Goal: Task Accomplishment & Management: Manage account settings

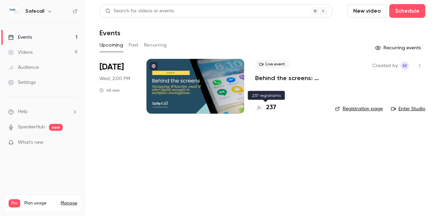
click at [267, 107] on h4 "237" at bounding box center [271, 107] width 10 height 9
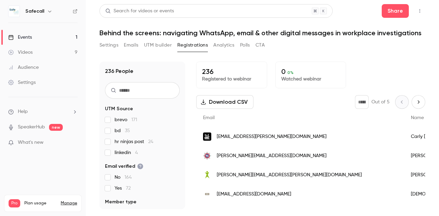
click at [240, 104] on button "Download CSV" at bounding box center [224, 102] width 57 height 14
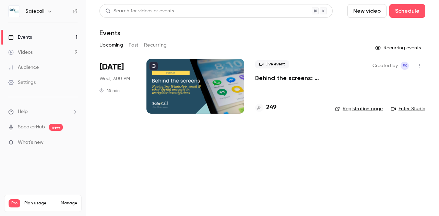
click at [274, 107] on h4 "249" at bounding box center [271, 107] width 10 height 9
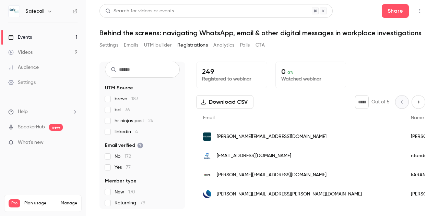
scroll to position [23, 0]
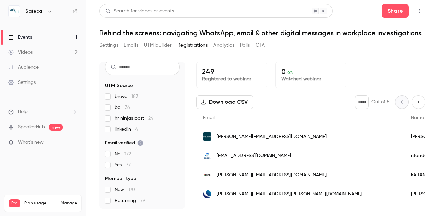
click at [161, 44] on button "UTM builder" at bounding box center [158, 45] width 28 height 11
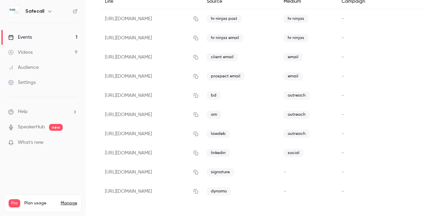
scroll to position [87, 0]
click at [198, 134] on icon "button" at bounding box center [196, 134] width 4 height 4
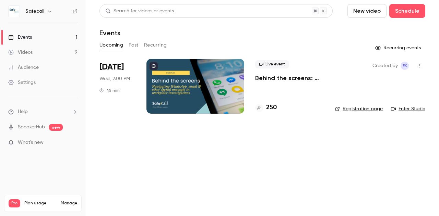
click at [294, 76] on p "Behind the screens: navigating WhatsApp, email & other digital messages in work…" at bounding box center [289, 78] width 69 height 8
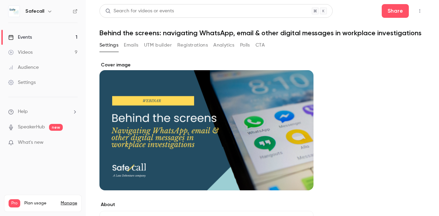
click at [198, 51] on button "Registrations" at bounding box center [192, 45] width 31 height 11
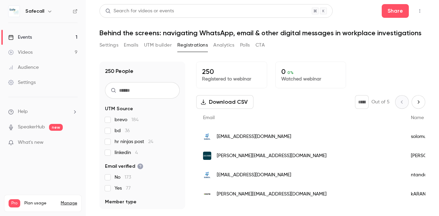
click at [28, 40] on div "Events" at bounding box center [20, 37] width 24 height 7
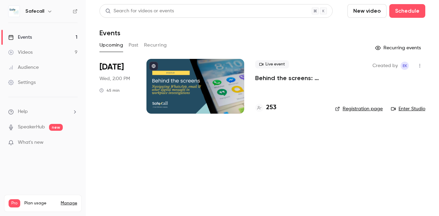
click at [130, 46] on button "Past" at bounding box center [134, 45] width 10 height 11
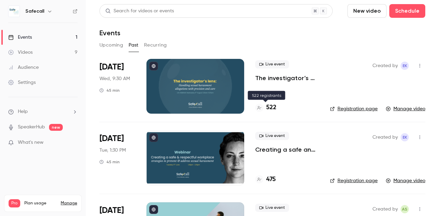
click at [271, 106] on h4 "522" at bounding box center [271, 107] width 10 height 9
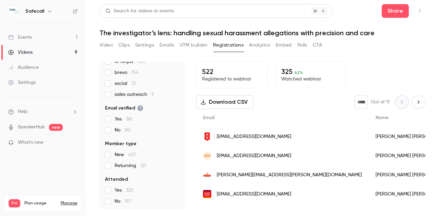
scroll to position [9, 0]
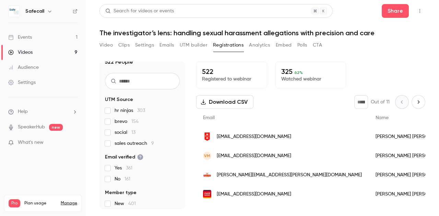
click at [262, 51] on div "Video Clips Settings Emails UTM builder Registrations Analytics Embed Polls CTA" at bounding box center [210, 47] width 223 height 14
click at [260, 48] on button "Analytics" at bounding box center [259, 45] width 21 height 11
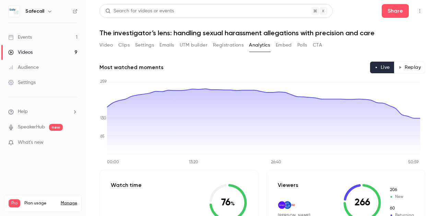
click at [300, 47] on button "Polls" at bounding box center [302, 45] width 10 height 11
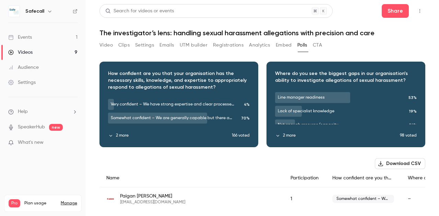
click at [319, 46] on button "CTA" at bounding box center [317, 45] width 9 height 11
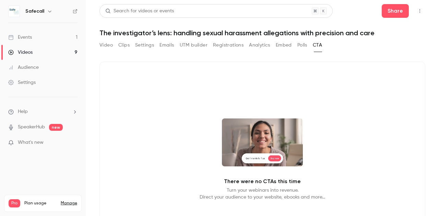
click at [30, 39] on div "Events" at bounding box center [20, 37] width 24 height 7
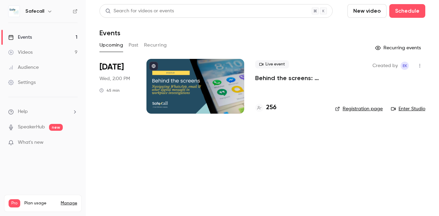
click at [129, 47] on button "Past" at bounding box center [134, 45] width 10 height 11
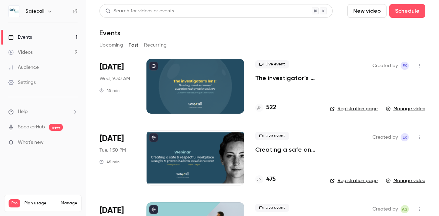
click at [271, 179] on h4 "475" at bounding box center [271, 179] width 10 height 9
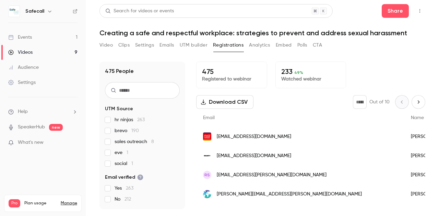
click at [317, 48] on button "CTA" at bounding box center [317, 45] width 9 height 11
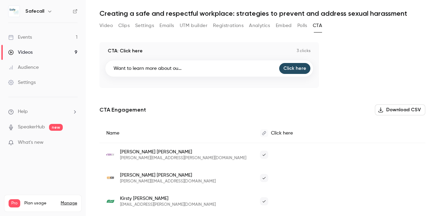
scroll to position [33, 0]
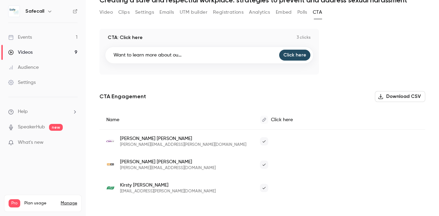
click at [260, 144] on span at bounding box center [264, 142] width 8 height 8
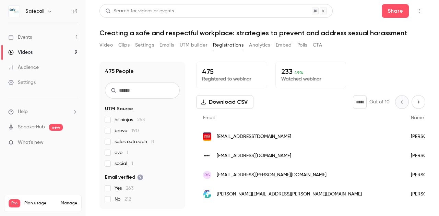
click at [34, 38] on link "Events 1" at bounding box center [43, 37] width 86 height 15
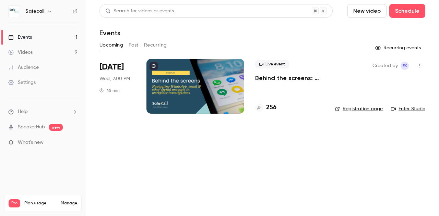
click at [132, 45] on button "Past" at bounding box center [134, 45] width 10 height 11
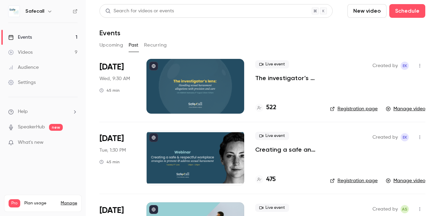
click at [273, 82] on div "Live event The investigator’s lens: handling sexual harassment allegations with…" at bounding box center [287, 86] width 64 height 55
click at [273, 81] on p "The investigator’s lens: handling sexual harassment allegations with precision …" at bounding box center [287, 78] width 64 height 8
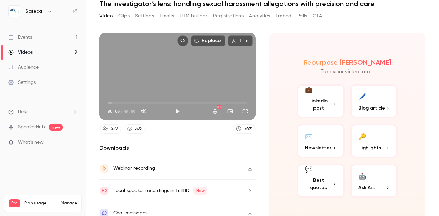
scroll to position [35, 0]
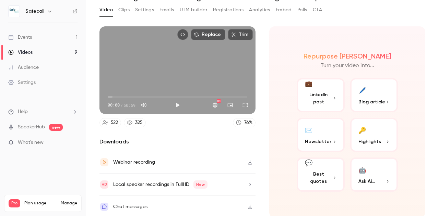
click at [122, 12] on button "Clips" at bounding box center [123, 9] width 11 height 11
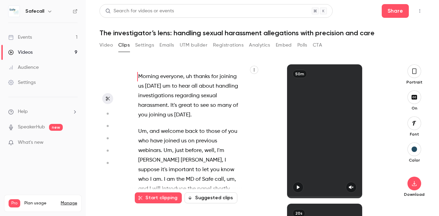
click at [198, 195] on button "Suggested clips" at bounding box center [211, 198] width 53 height 11
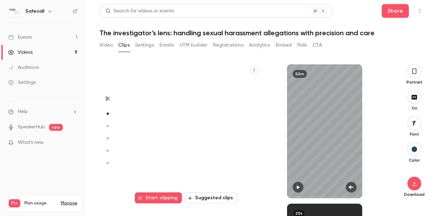
scroll to position [140, 0]
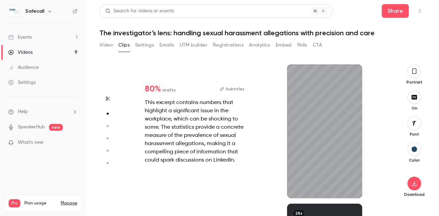
click at [222, 132] on div "This excerpt contains numbers that highlight a significant issue in the workpla…" at bounding box center [195, 132] width 100 height 66
type input "*"
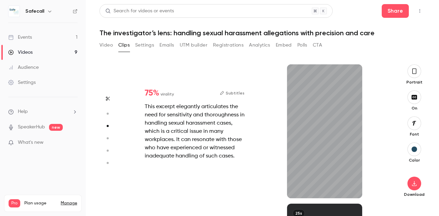
scroll to position [279, 0]
type input "*"
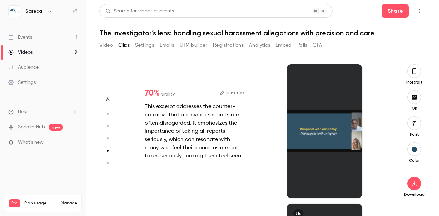
type input "*"
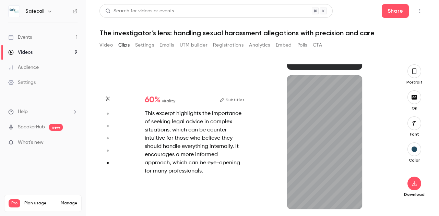
scroll to position [687, 0]
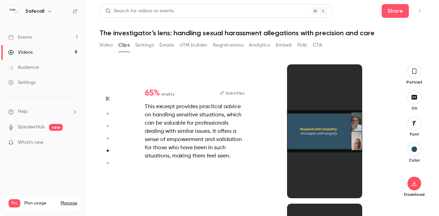
type input "*"
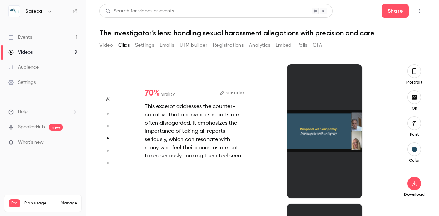
type input "*"
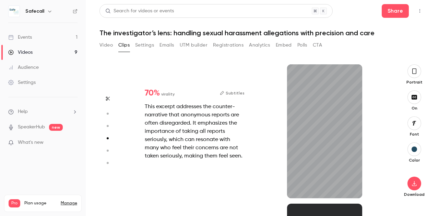
type input "**"
click at [30, 38] on div "Events" at bounding box center [20, 37] width 24 height 7
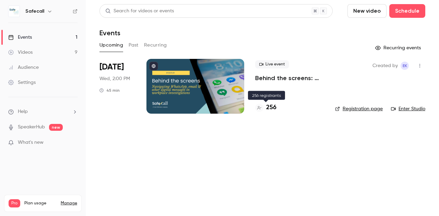
click at [271, 110] on h4 "256" at bounding box center [271, 107] width 10 height 9
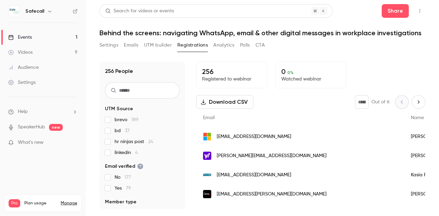
click at [129, 88] on input "text" at bounding box center [142, 90] width 75 height 16
type input "******"
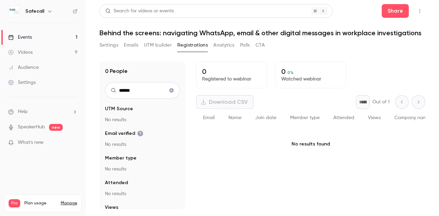
click at [209, 117] on span "Email" at bounding box center [209, 118] width 12 height 5
click at [169, 92] on icon "Clear search" at bounding box center [171, 91] width 4 height 4
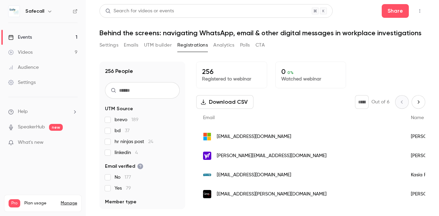
click at [224, 103] on button "Download CSV" at bounding box center [224, 102] width 57 height 14
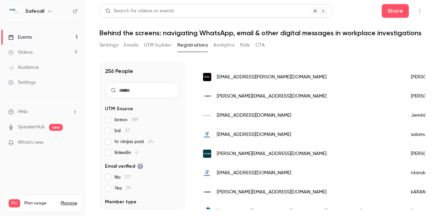
scroll to position [116, 0]
